Goal: Task Accomplishment & Management: Manage account settings

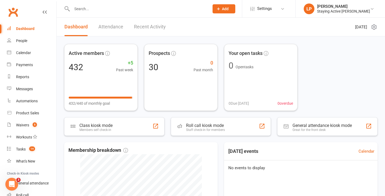
click at [154, 10] on input "text" at bounding box center [137, 8] width 135 height 7
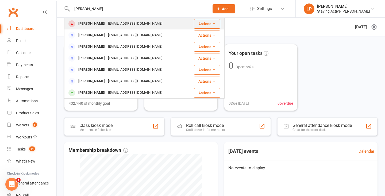
type input "[PERSON_NAME]"
click at [106, 23] on div "[EMAIL_ADDRESS][DOMAIN_NAME]" at bounding box center [134, 24] width 57 height 8
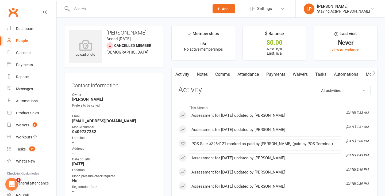
click at [374, 76] on button "button" at bounding box center [373, 74] width 7 height 12
click at [363, 72] on link "Assessments" at bounding box center [366, 74] width 33 height 12
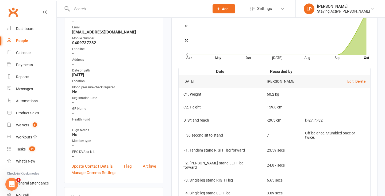
scroll to position [115, 0]
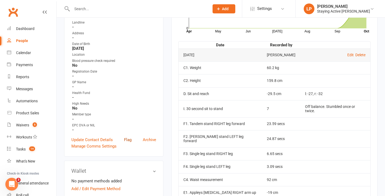
click at [129, 139] on link "Flag" at bounding box center [127, 139] width 7 height 6
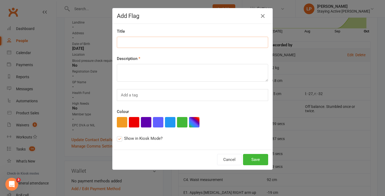
click at [156, 45] on input at bounding box center [192, 42] width 151 height 11
type input "New Member - LP"
paste textarea "Conditions: HTN, [MEDICAL_DATA], [MEDICAL_DATA], resting tremor, Hx of [MEDICAL…"
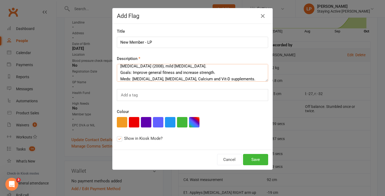
scroll to position [0, 0]
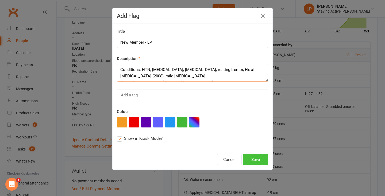
type textarea "Conditions: HTN, [MEDICAL_DATA], [MEDICAL_DATA], resting tremor, Hx of [MEDICAL…"
click at [253, 162] on button "Save" at bounding box center [255, 159] width 25 height 11
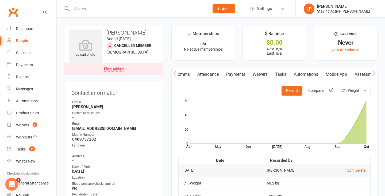
click at [100, 9] on input "text" at bounding box center [137, 8] width 135 height 7
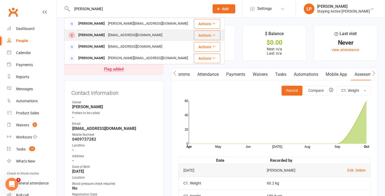
type input "[PERSON_NAME]"
click at [90, 36] on div "[PERSON_NAME]" at bounding box center [92, 35] width 30 height 8
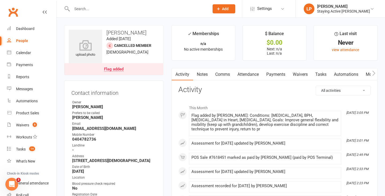
click at [376, 73] on button "button" at bounding box center [373, 74] width 7 height 12
click at [362, 76] on link "Assessments" at bounding box center [366, 74] width 33 height 12
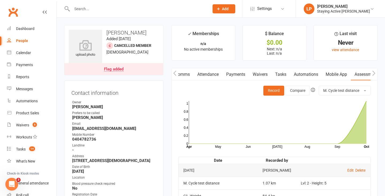
click at [118, 71] on div "Flag added" at bounding box center [114, 69] width 20 height 4
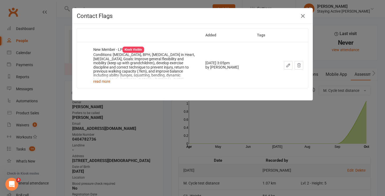
click at [102, 81] on link "read more" at bounding box center [101, 81] width 17 height 4
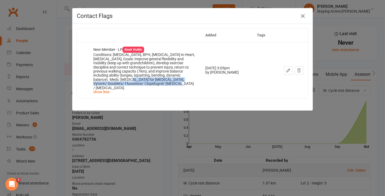
drag, startPoint x: 159, startPoint y: 84, endPoint x: 115, endPoint y: 81, distance: 44.2
click at [115, 81] on div "Conditions: [MEDICAL_DATA], BPH, [MEDICAL_DATA] in Heart, [MEDICAL_DATA], Goals…" at bounding box center [144, 71] width 102 height 37
copy div "r [MEDICAL_DATA], Vytorin/ Doublets/ Fluoxetine/ Clopidogrel/ [MEDICAL_DATA] / …"
click at [303, 16] on icon "button" at bounding box center [302, 16] width 6 height 6
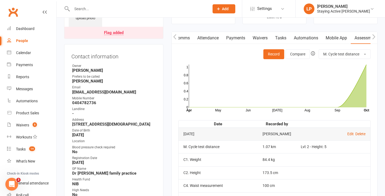
scroll to position [37, 0]
